Goal: Transaction & Acquisition: Purchase product/service

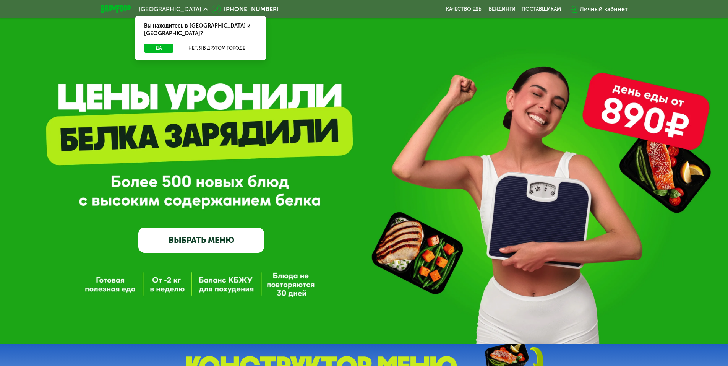
click at [181, 246] on link "ВЫБРАТЬ МЕНЮ" at bounding box center [201, 239] width 126 height 25
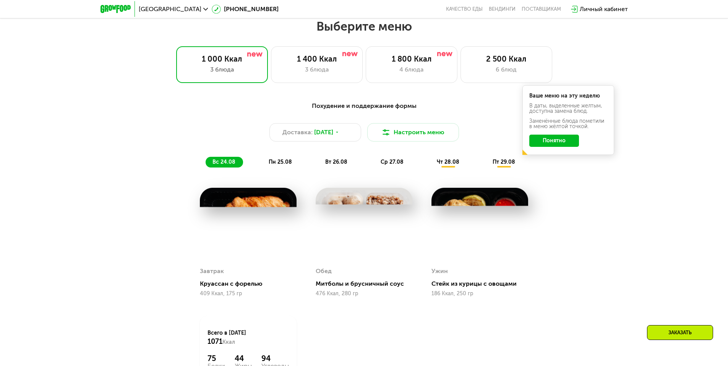
scroll to position [413, 0]
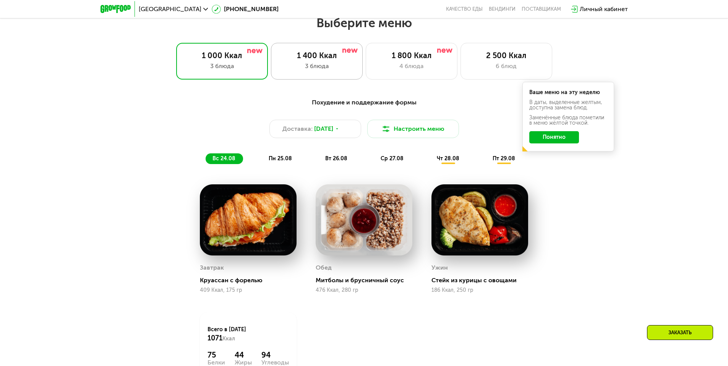
click at [366, 78] on div "1 400 Ккал 3 блюда" at bounding box center [412, 61] width 92 height 37
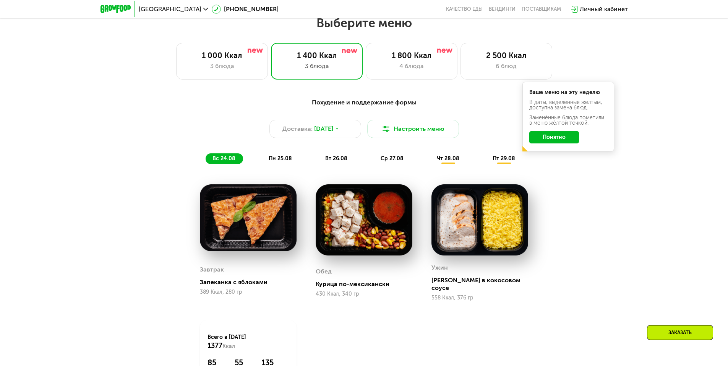
click at [558, 141] on button "Понятно" at bounding box center [554, 137] width 50 height 12
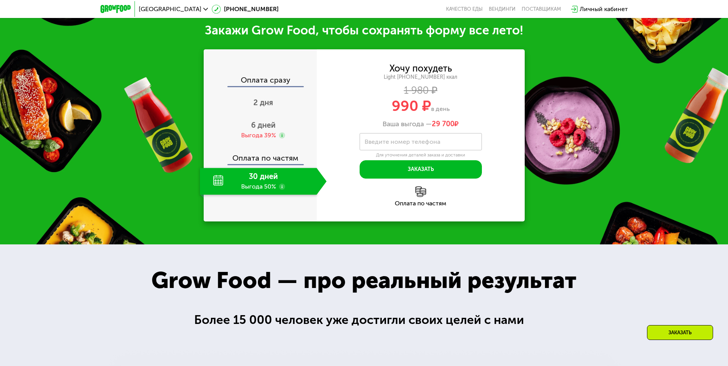
scroll to position [833, 0]
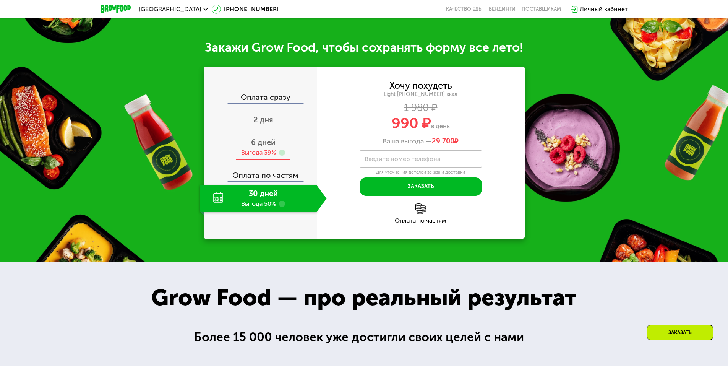
click at [257, 140] on span "6 дней" at bounding box center [263, 142] width 24 height 9
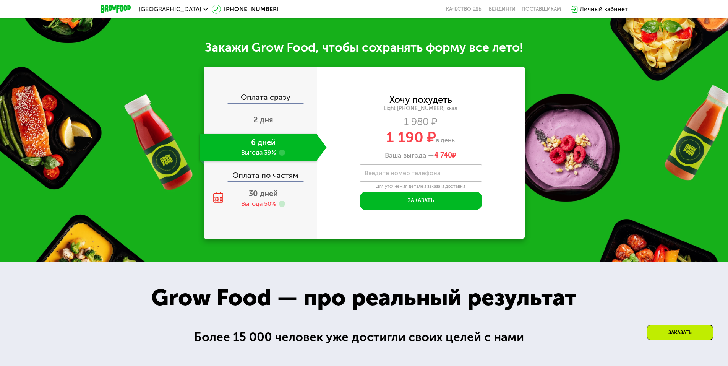
click at [259, 115] on span "2 дня" at bounding box center [263, 119] width 20 height 9
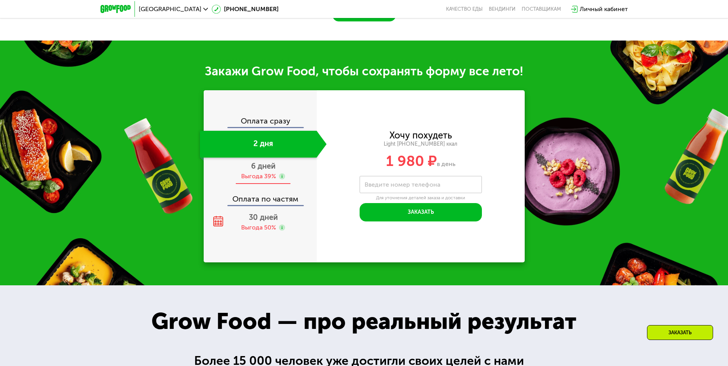
click at [256, 173] on div "6 дней Выгода 39%" at bounding box center [263, 170] width 127 height 27
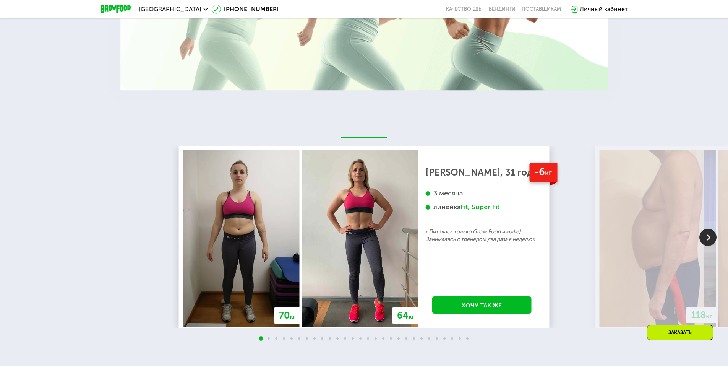
scroll to position [1406, 0]
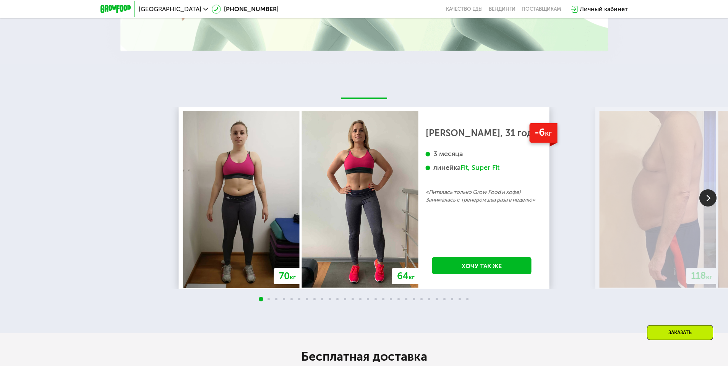
click at [709, 190] on img at bounding box center [707, 197] width 17 height 17
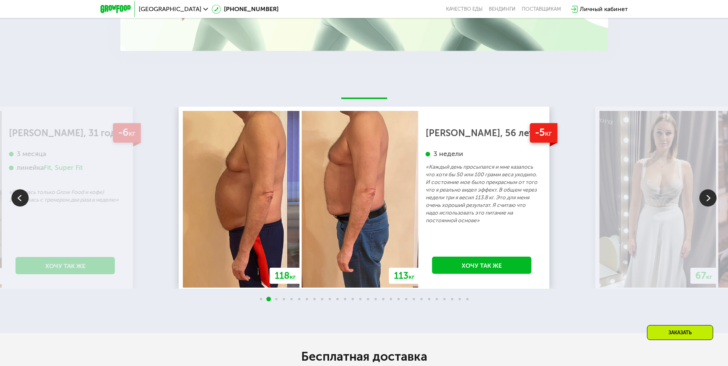
click at [705, 194] on img at bounding box center [707, 197] width 17 height 17
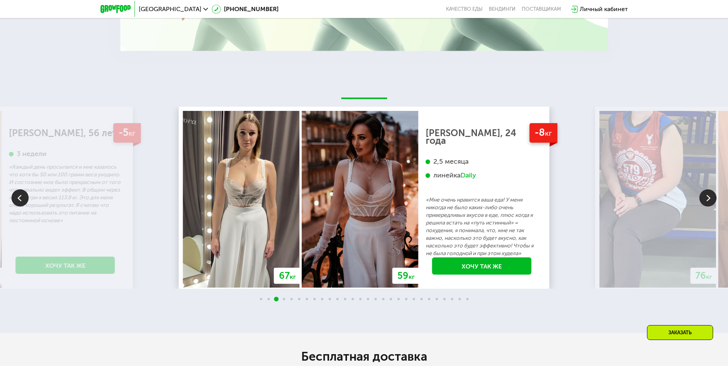
click at [704, 192] on img at bounding box center [707, 197] width 17 height 17
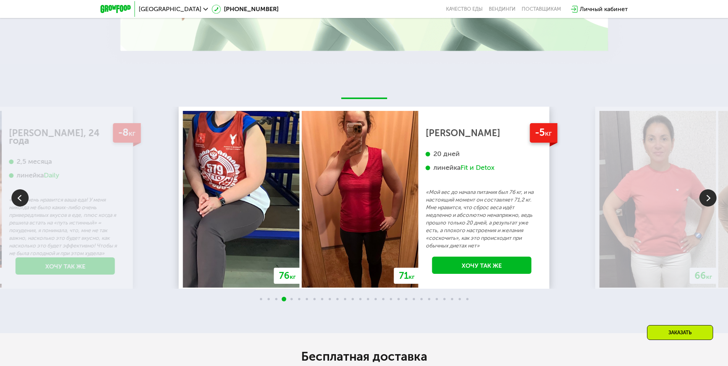
click at [704, 192] on img at bounding box center [707, 197] width 17 height 17
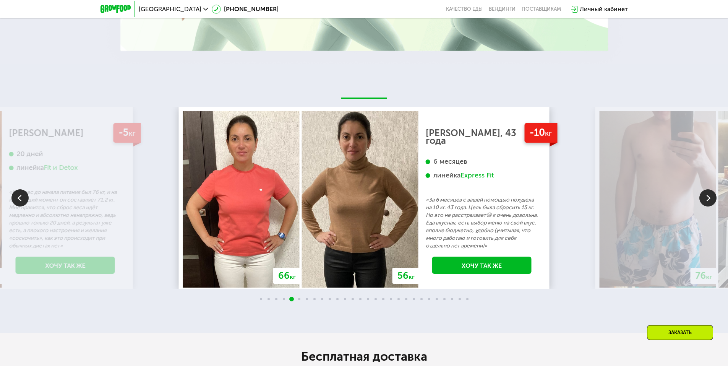
click at [704, 192] on img at bounding box center [707, 197] width 17 height 17
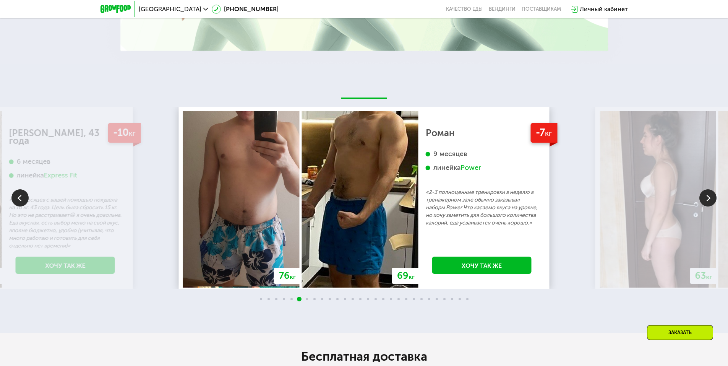
click at [702, 192] on img at bounding box center [707, 197] width 17 height 17
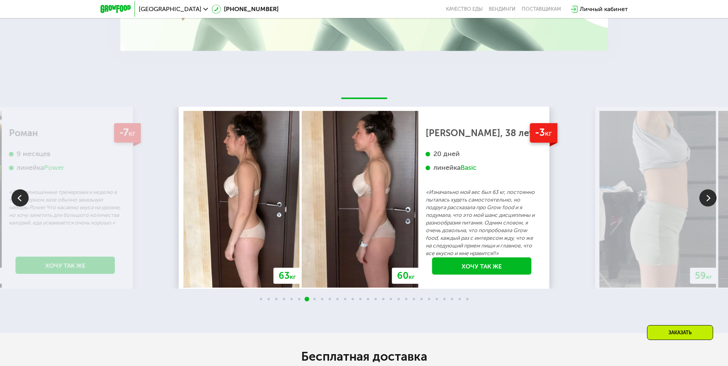
click at [702, 192] on img at bounding box center [707, 197] width 17 height 17
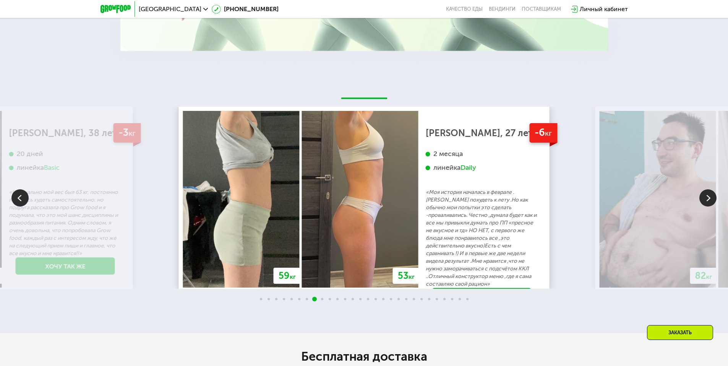
click at [702, 192] on img at bounding box center [707, 197] width 17 height 17
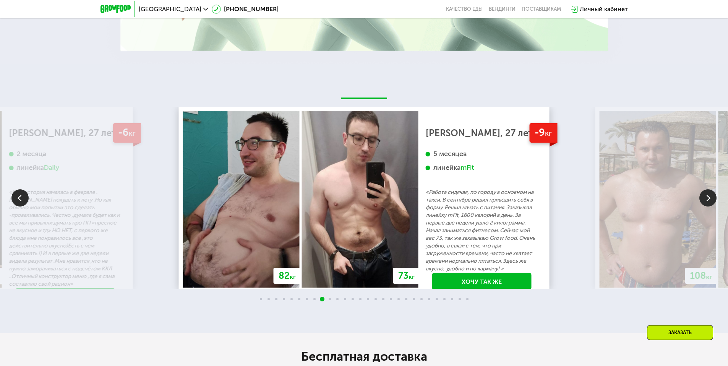
click at [702, 192] on img at bounding box center [707, 197] width 17 height 17
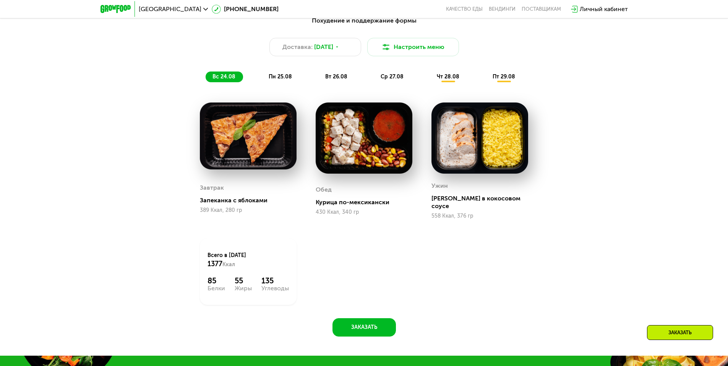
scroll to position [476, 0]
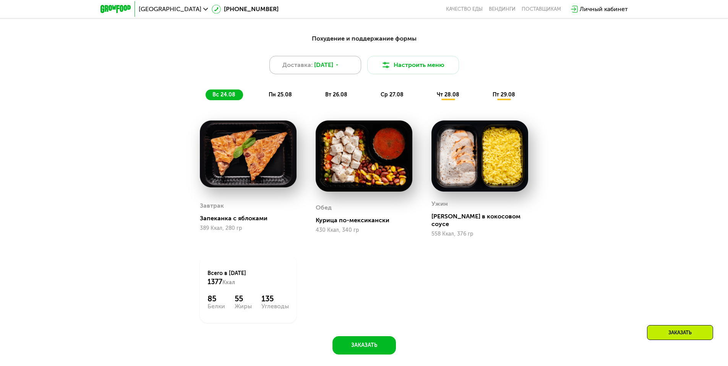
click at [346, 64] on div "Доставка: [DATE]" at bounding box center [315, 65] width 92 height 18
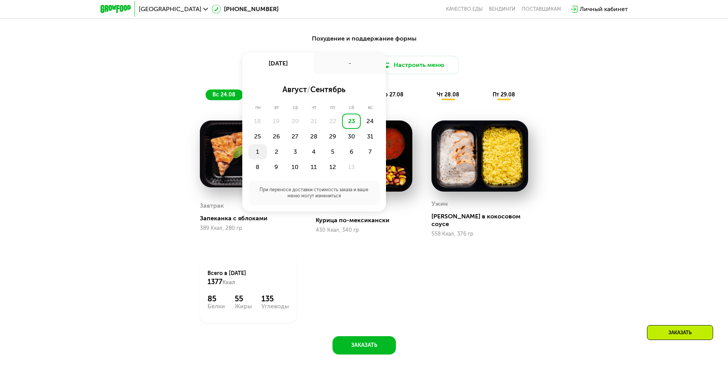
click at [267, 157] on div "1" at bounding box center [276, 151] width 19 height 15
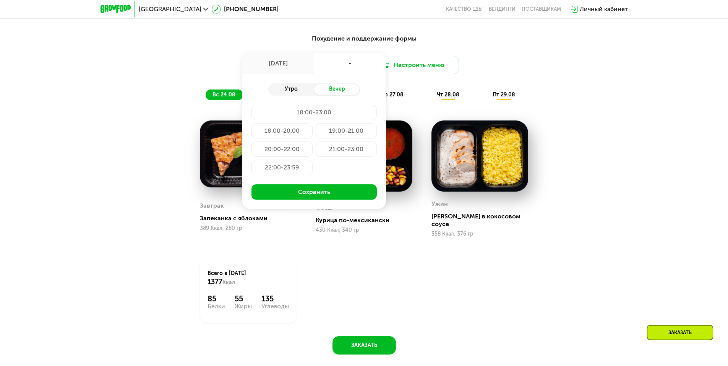
click at [297, 92] on div "Утро" at bounding box center [291, 89] width 46 height 11
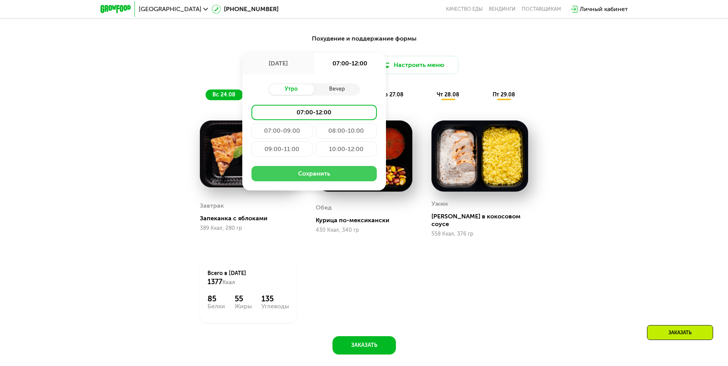
click at [301, 181] on button "Сохранить" at bounding box center [313, 173] width 125 height 15
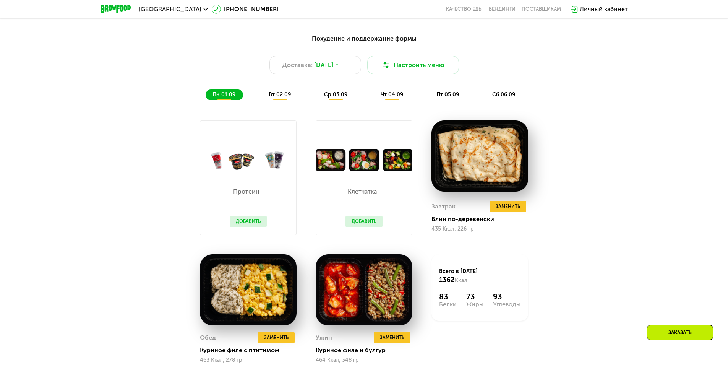
click at [274, 98] on span "вт 02.09" at bounding box center [280, 94] width 22 height 6
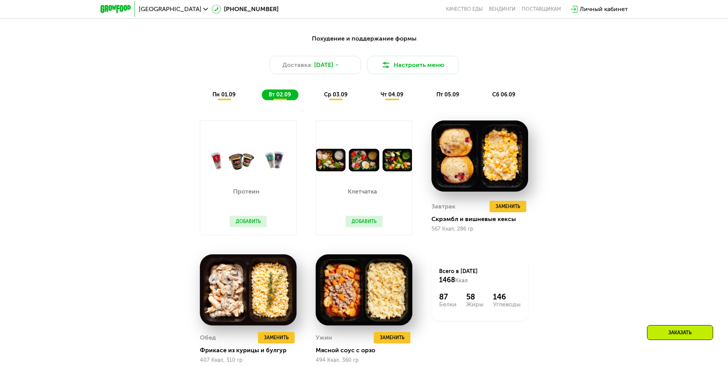
click at [342, 98] on span "ср 03.09" at bounding box center [335, 94] width 23 height 6
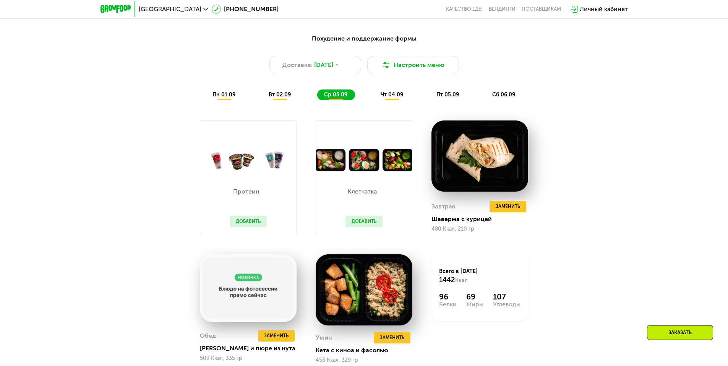
click at [389, 98] on span "чт 04.09" at bounding box center [392, 94] width 23 height 6
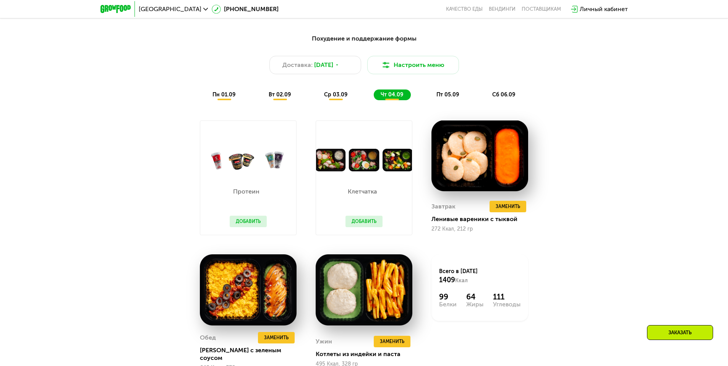
click at [340, 98] on span "ср 03.09" at bounding box center [335, 94] width 23 height 6
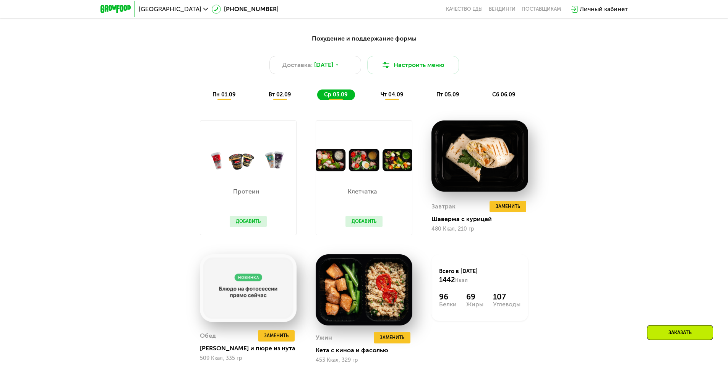
click at [395, 94] on span "чт 04.09" at bounding box center [392, 94] width 23 height 6
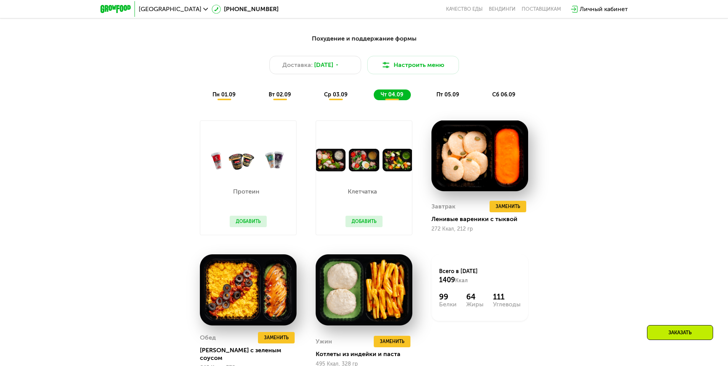
click at [452, 98] on span "пт 05.09" at bounding box center [447, 94] width 23 height 6
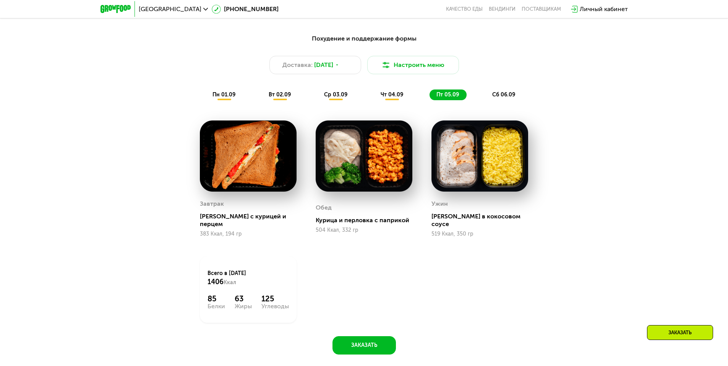
click at [507, 98] on span "сб 06.09" at bounding box center [503, 94] width 23 height 6
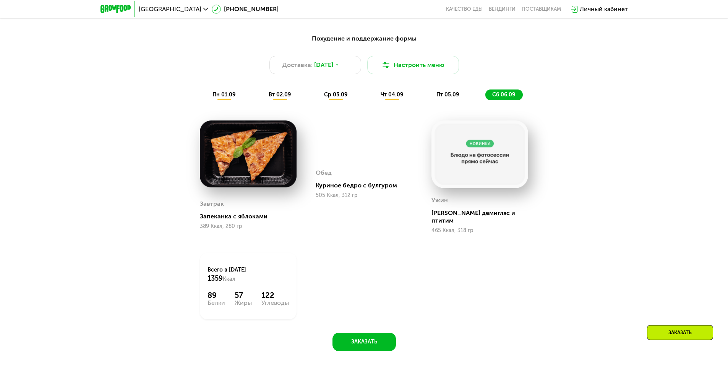
click at [447, 98] on span "пт 05.09" at bounding box center [447, 94] width 23 height 6
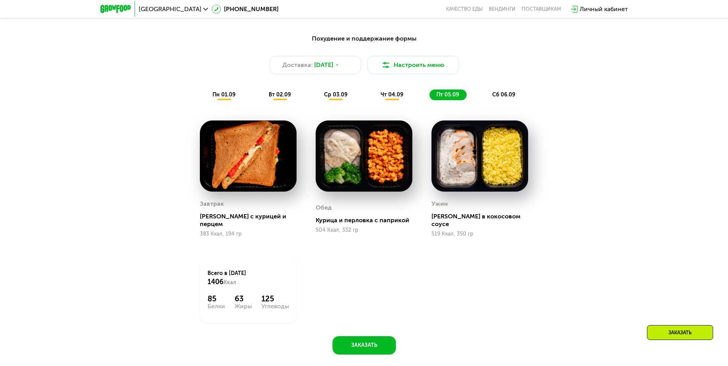
click at [376, 99] on div "чт 04.09" at bounding box center [392, 94] width 37 height 11
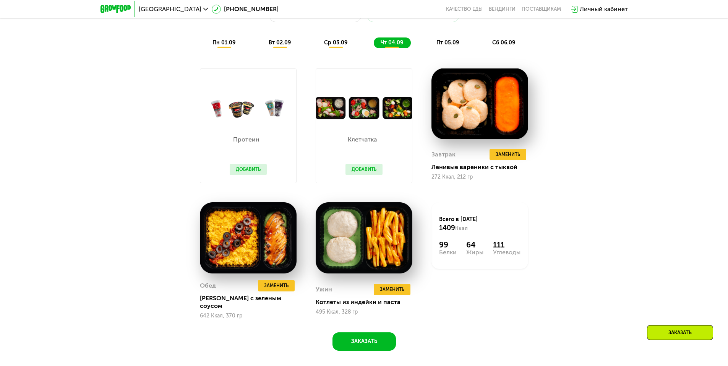
scroll to position [515, 0]
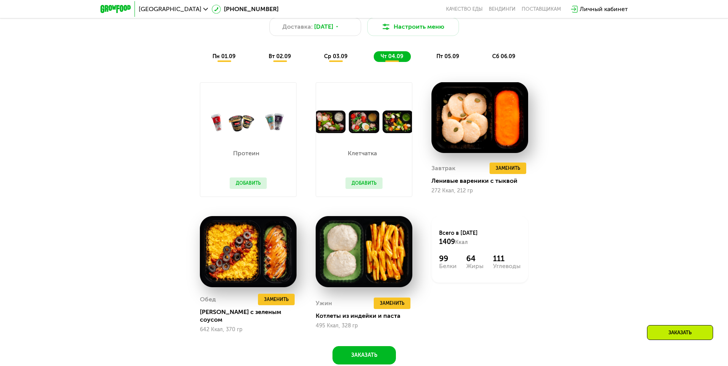
click at [374, 62] on div "ср 03.09" at bounding box center [392, 56] width 37 height 11
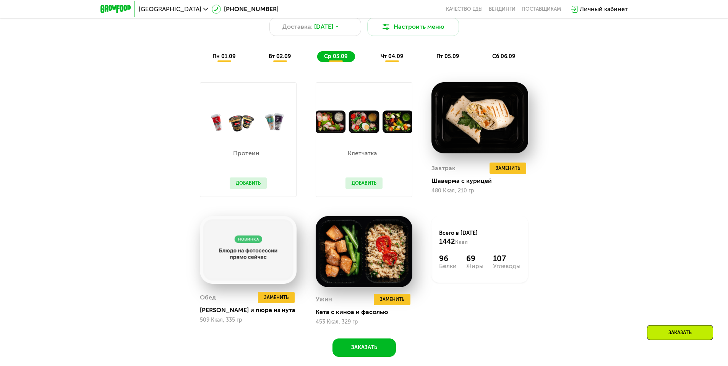
click at [277, 60] on span "вт 02.09" at bounding box center [280, 56] width 22 height 6
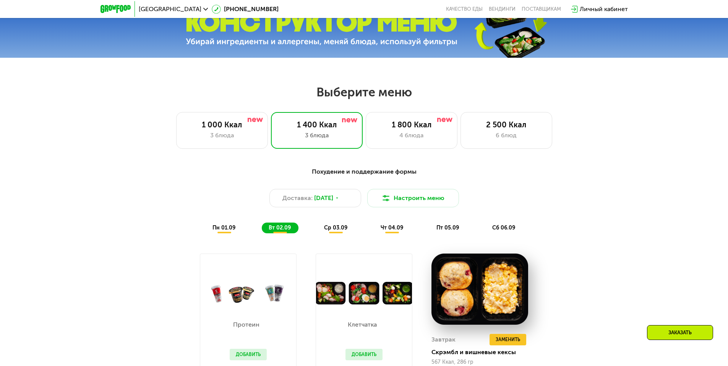
scroll to position [324, 0]
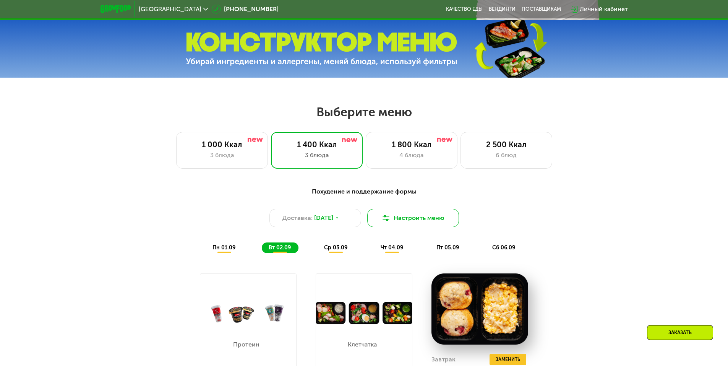
click at [389, 222] on img at bounding box center [385, 217] width 9 height 9
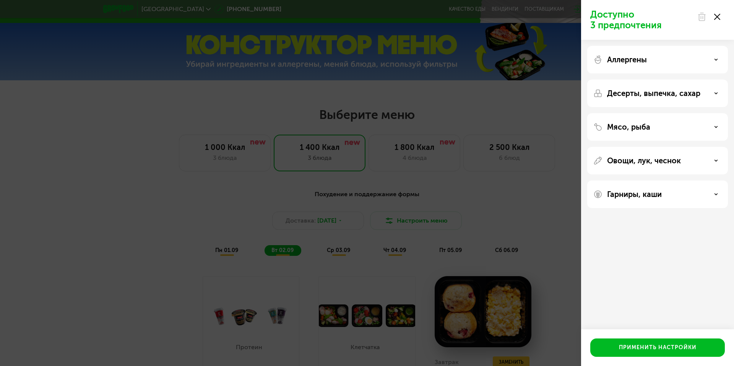
click at [680, 57] on div "Аллергены" at bounding box center [657, 59] width 128 height 9
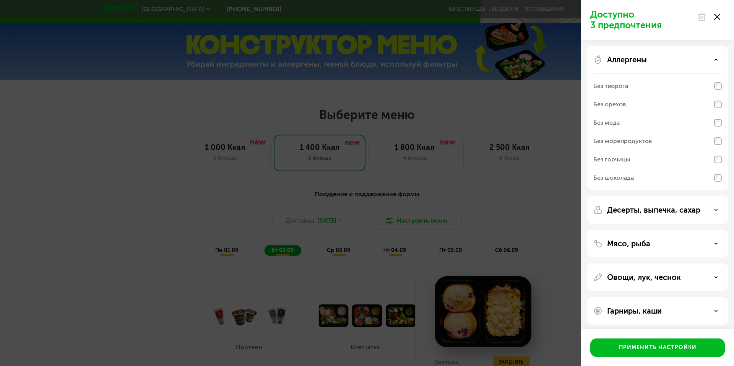
click at [682, 58] on div "Аллергены" at bounding box center [657, 59] width 128 height 9
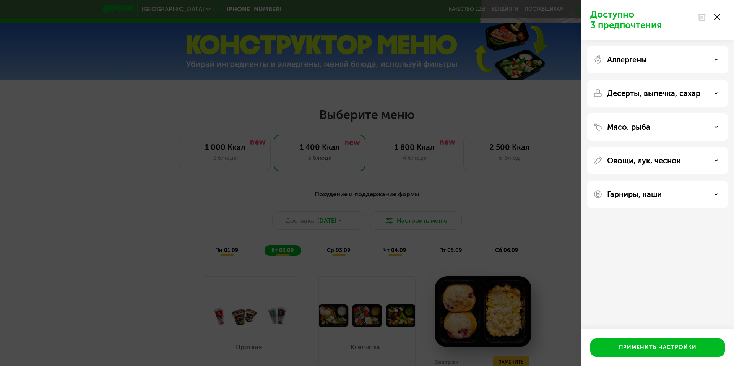
click at [685, 113] on div "Десерты, выпечка, сахар" at bounding box center [657, 127] width 141 height 28
click at [718, 96] on div "Десерты, выпечка, сахар" at bounding box center [657, 93] width 128 height 9
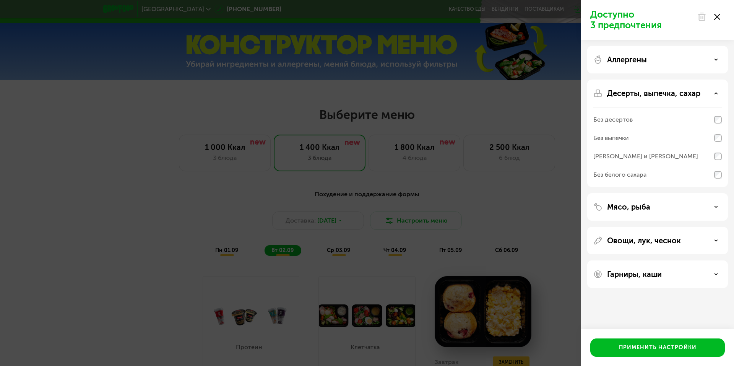
click at [716, 95] on icon at bounding box center [716, 93] width 4 height 4
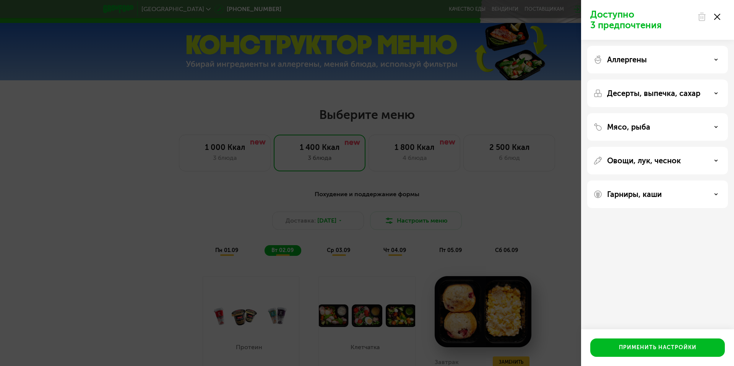
click at [700, 130] on div "Мясо, рыба" at bounding box center [657, 126] width 128 height 9
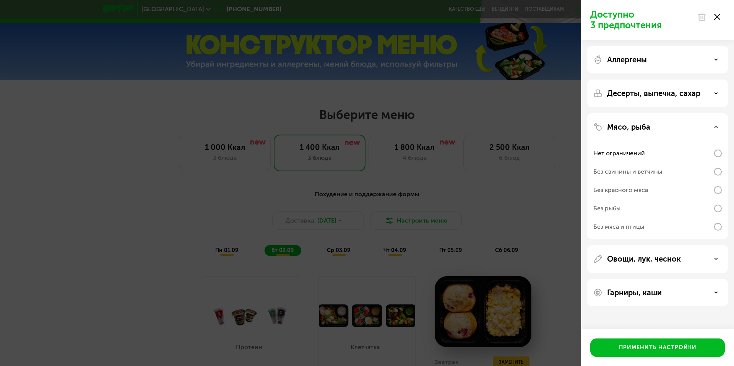
click at [701, 130] on div "Мясо, рыба" at bounding box center [657, 126] width 128 height 9
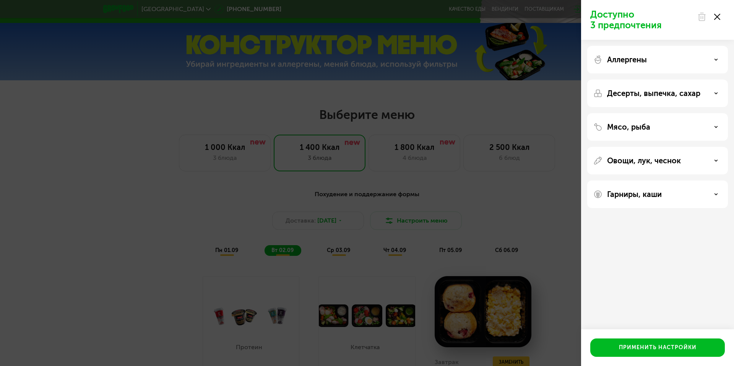
click at [693, 163] on div "Овощи, лук, чеснок" at bounding box center [657, 160] width 128 height 9
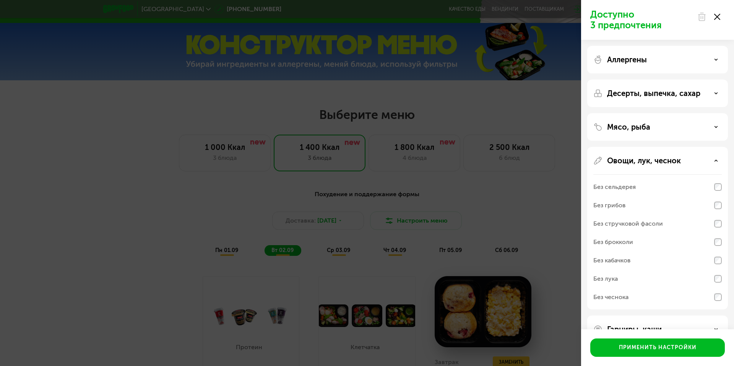
click at [693, 163] on div "Овощи, лук, чеснок" at bounding box center [657, 160] width 128 height 9
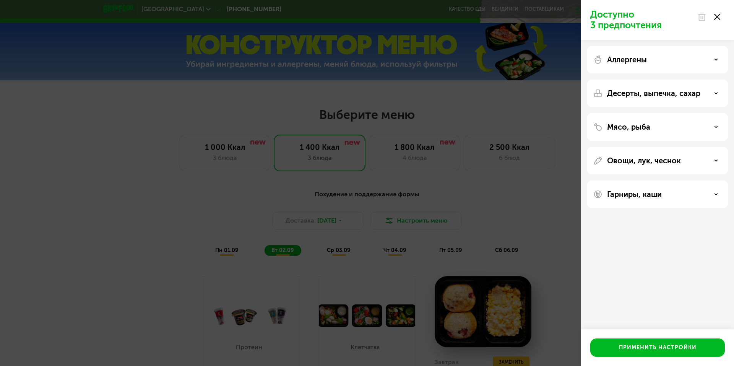
click at [685, 188] on div "Гарниры, каши" at bounding box center [657, 194] width 141 height 28
click at [684, 195] on div "Гарниры, каши" at bounding box center [657, 194] width 128 height 9
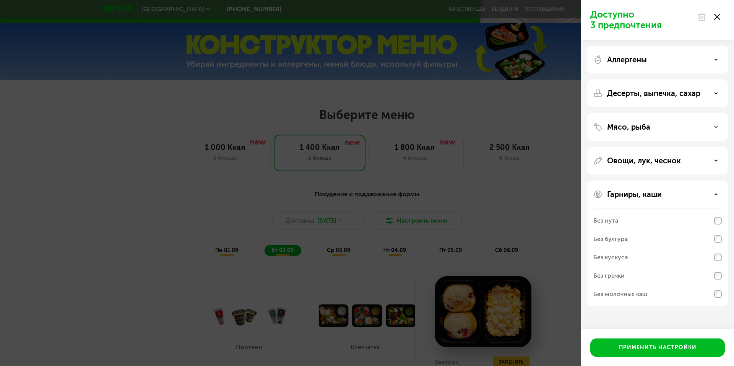
click at [684, 195] on div "Гарниры, каши" at bounding box center [657, 194] width 128 height 9
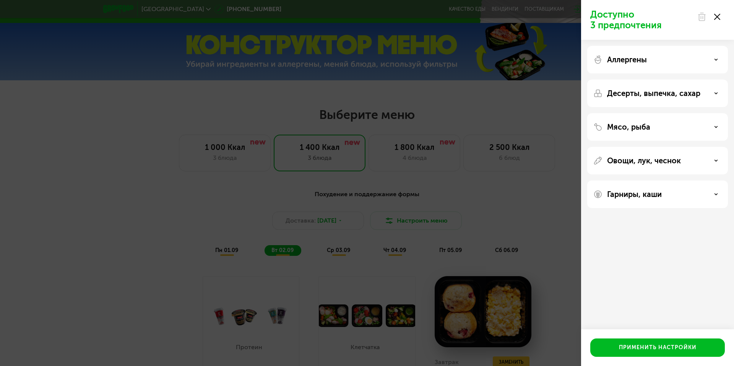
click at [718, 15] on icon at bounding box center [717, 17] width 6 height 6
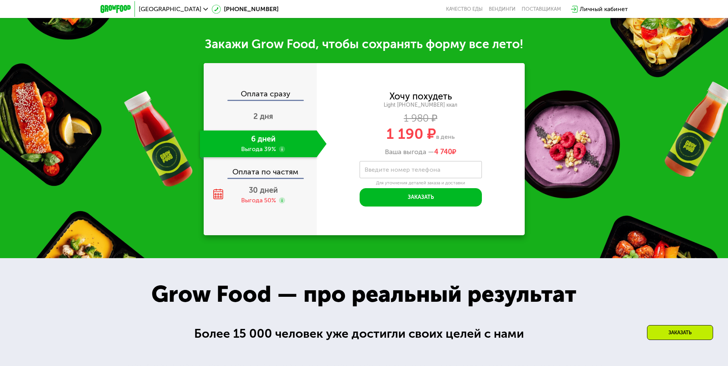
scroll to position [879, 0]
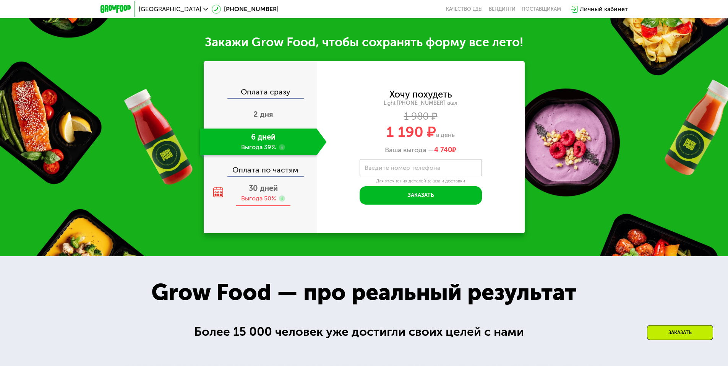
click at [261, 202] on div "Выгода 50%" at bounding box center [258, 198] width 35 height 8
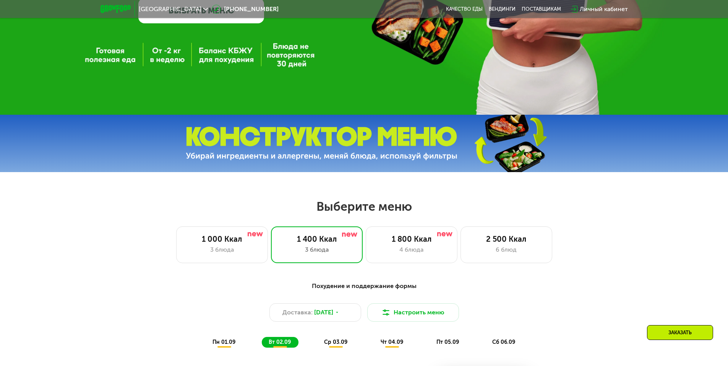
scroll to position [0, 0]
